Goal: Information Seeking & Learning: Learn about a topic

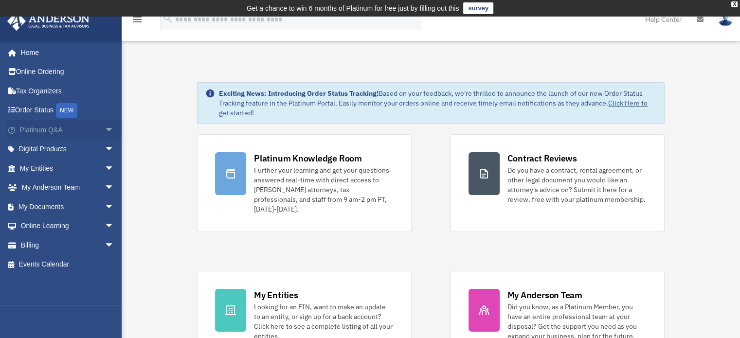
click at [49, 130] on link "Platinum Q&A arrow_drop_down" at bounding box center [68, 129] width 122 height 19
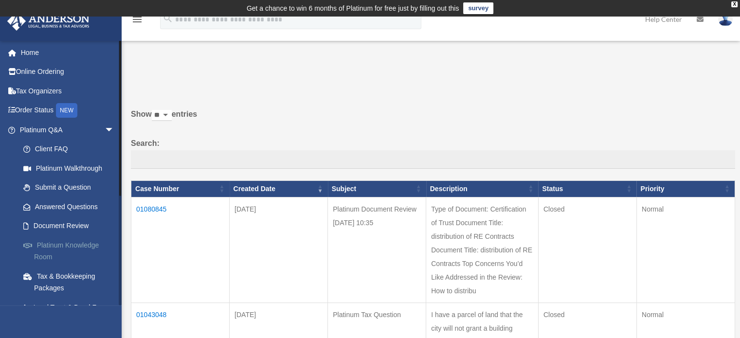
click at [71, 241] on link "Platinum Knowledge Room" at bounding box center [71, 251] width 115 height 31
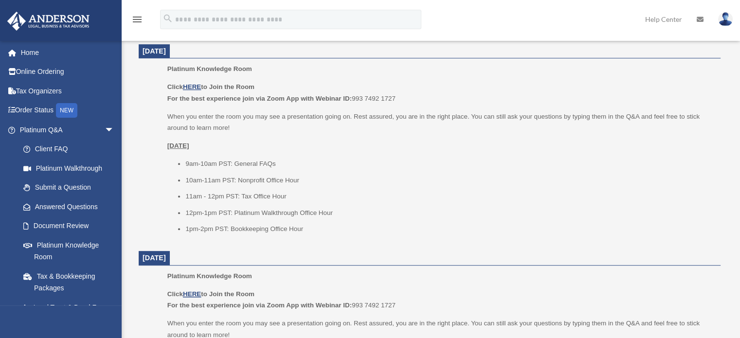
scroll to position [413, 0]
click at [193, 85] on u "HERE" at bounding box center [192, 84] width 18 height 7
